Goal: Task Accomplishment & Management: Manage account settings

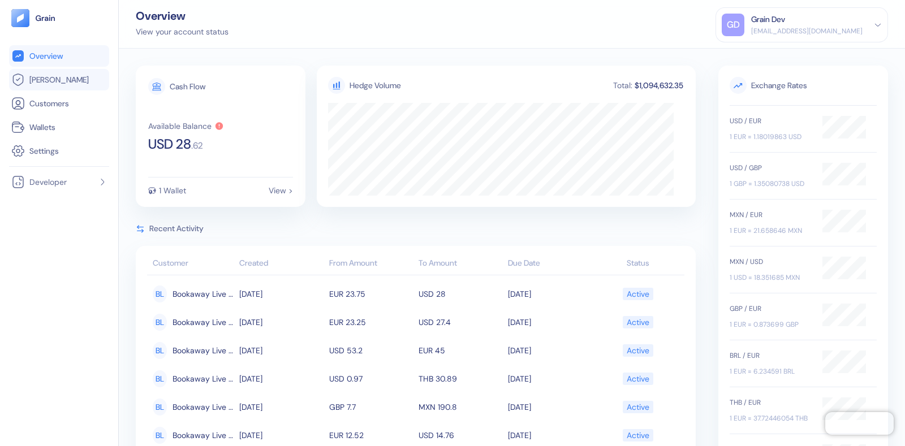
click at [44, 81] on span "[PERSON_NAME]" at bounding box center [58, 79] width 59 height 11
click at [48, 117] on li "Wallets" at bounding box center [59, 126] width 100 height 21
click at [42, 127] on span "Wallets" at bounding box center [42, 127] width 26 height 11
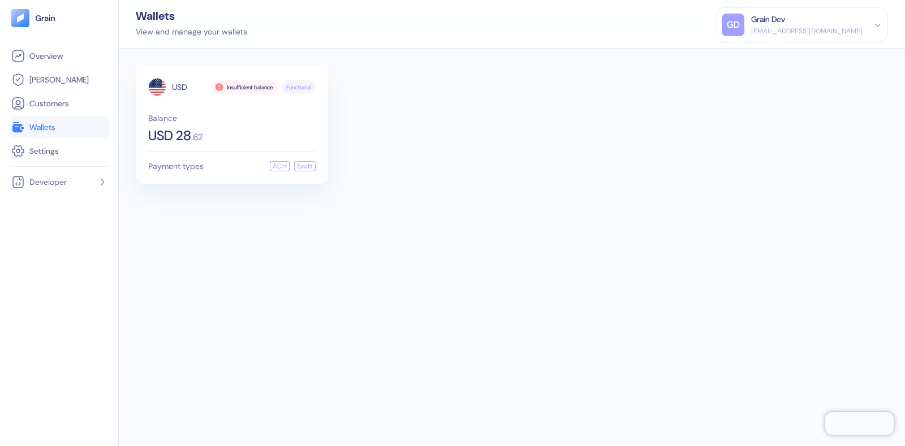
click at [812, 24] on div "Grain Dev" at bounding box center [806, 20] width 111 height 12
click at [766, 54] on div "Sign Out" at bounding box center [751, 56] width 31 height 12
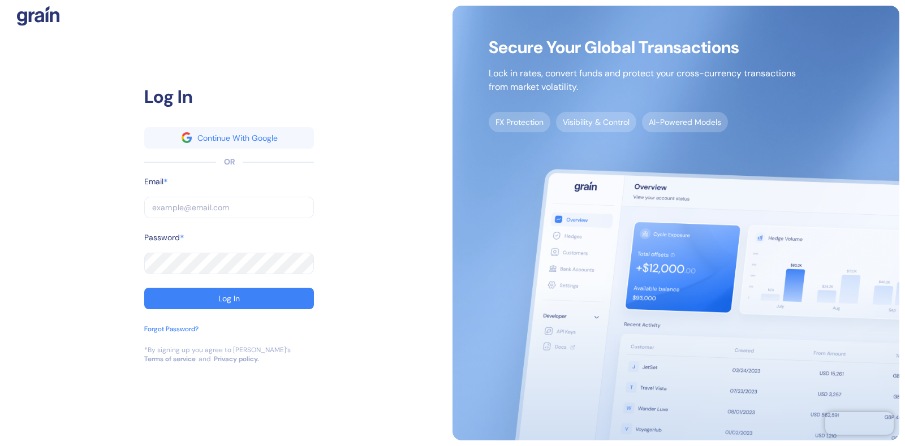
click at [231, 206] on input "text" at bounding box center [229, 207] width 170 height 21
type input "dev+stuba@grainfinance.co"
